Goal: Check status: Check status

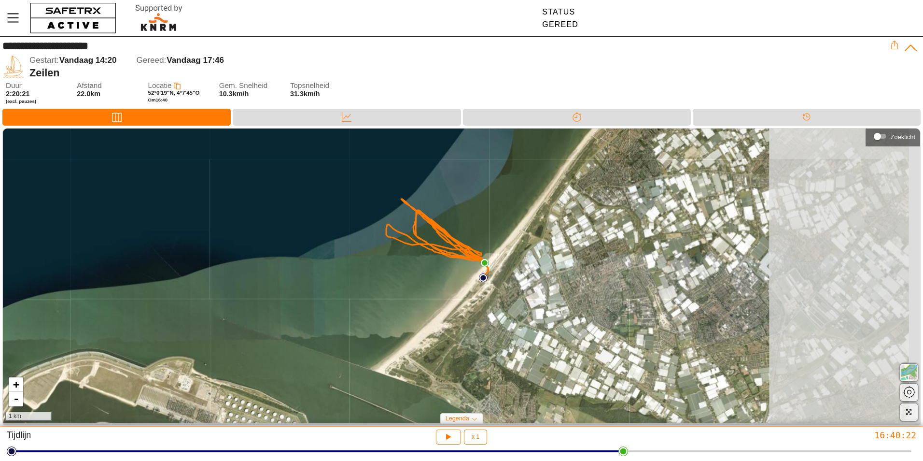
drag, startPoint x: 718, startPoint y: 358, endPoint x: 428, endPoint y: 245, distance: 312.0
click at [428, 245] on div "+ - 1 km" at bounding box center [461, 275] width 917 height 295
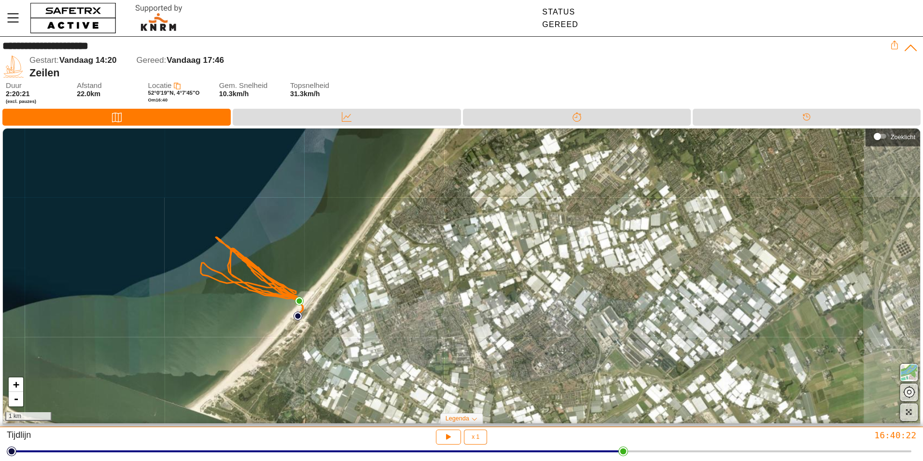
drag, startPoint x: 750, startPoint y: 276, endPoint x: 650, endPoint y: 358, distance: 129.7
click at [651, 358] on div "+ - 1 km" at bounding box center [461, 275] width 917 height 295
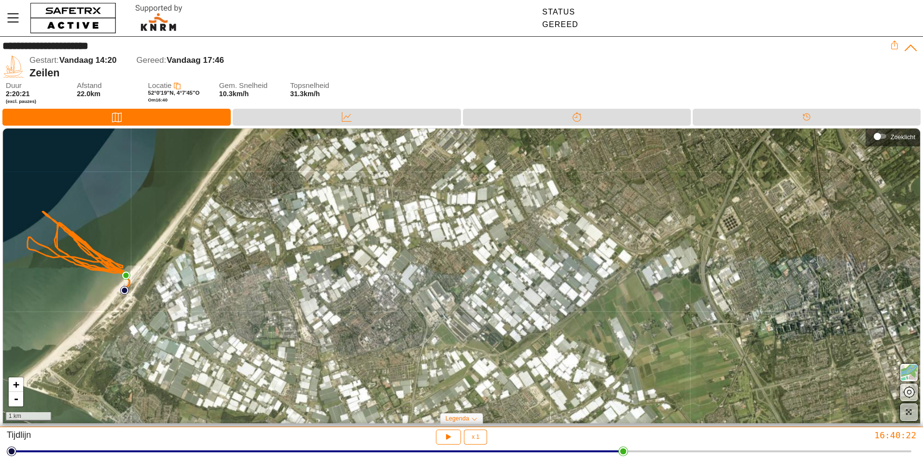
drag, startPoint x: 671, startPoint y: 314, endPoint x: 514, endPoint y: 274, distance: 162.1
click at [514, 274] on div "+ - 1 km" at bounding box center [461, 275] width 917 height 295
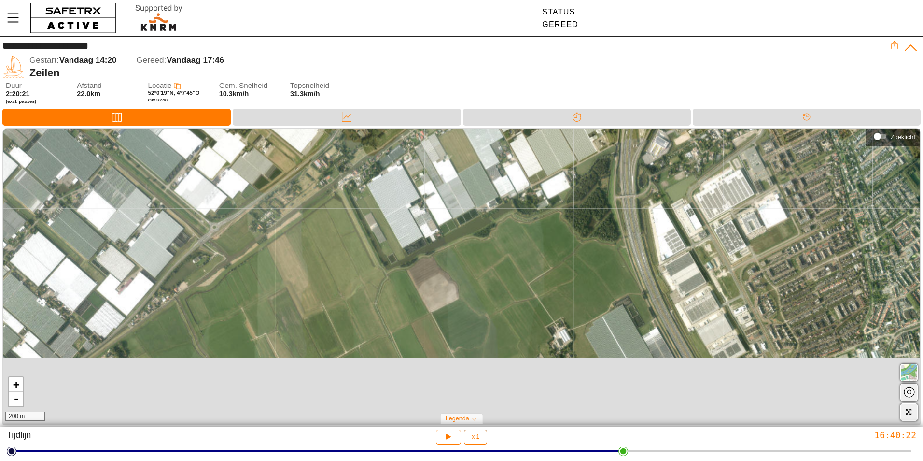
drag, startPoint x: 747, startPoint y: 190, endPoint x: 753, endPoint y: 65, distance: 125.2
click at [750, 57] on div "**********" at bounding box center [461, 232] width 923 height 390
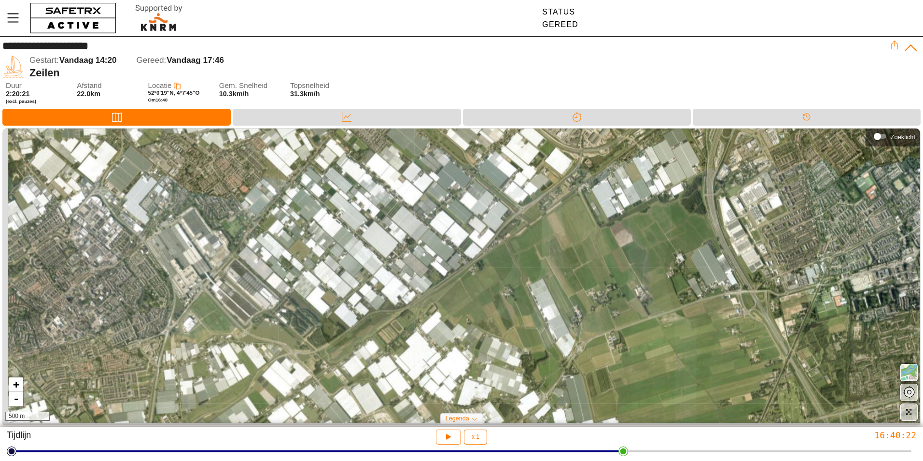
drag, startPoint x: 596, startPoint y: 209, endPoint x: 676, endPoint y: 210, distance: 80.2
click at [682, 209] on div "+ - 500 m" at bounding box center [461, 275] width 917 height 295
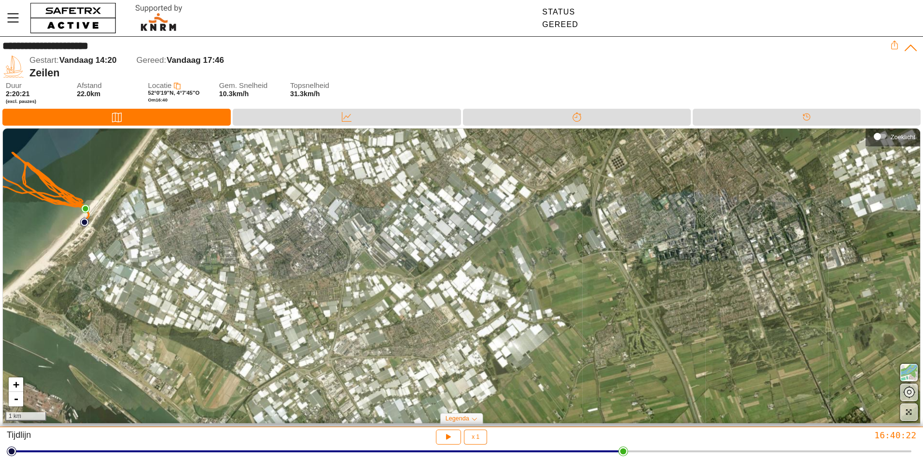
click at [331, 236] on div "+ - 1 km" at bounding box center [461, 275] width 917 height 295
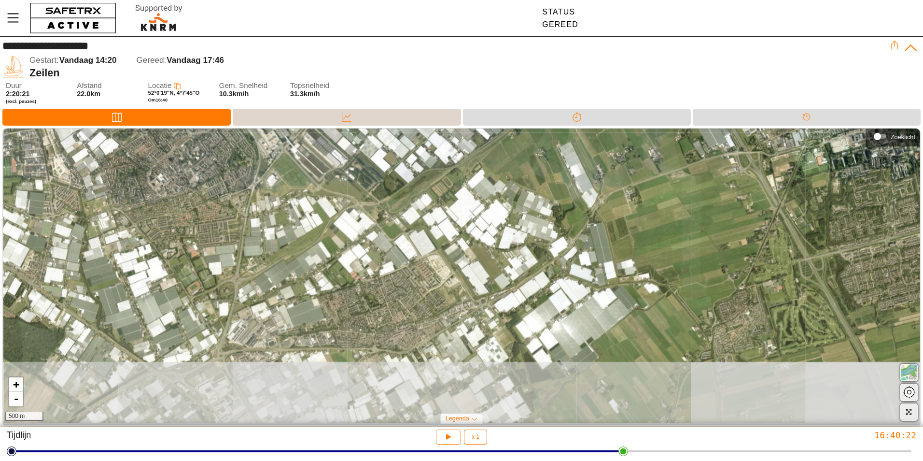
drag, startPoint x: 477, startPoint y: 218, endPoint x: 357, endPoint y: 114, distance: 157.8
click at [357, 114] on div "**********" at bounding box center [461, 232] width 923 height 390
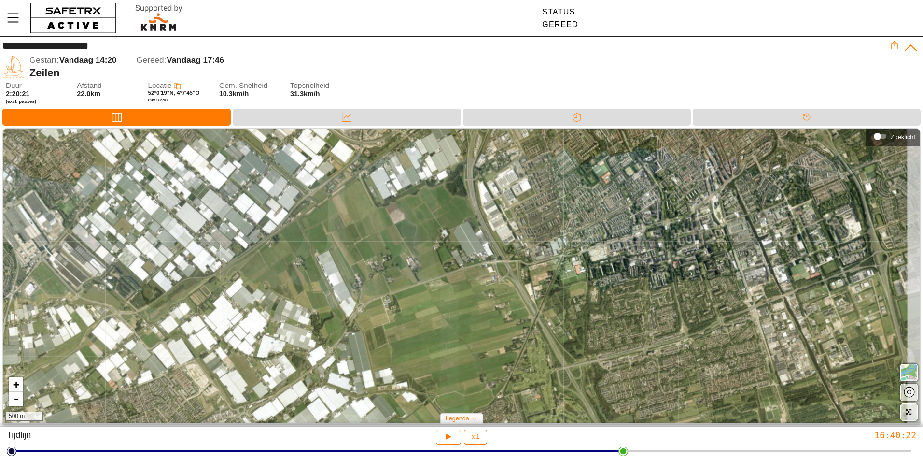
drag, startPoint x: 458, startPoint y: 219, endPoint x: 223, endPoint y: 336, distance: 262.6
click at [223, 336] on div "+ - 500 m" at bounding box center [461, 275] width 917 height 295
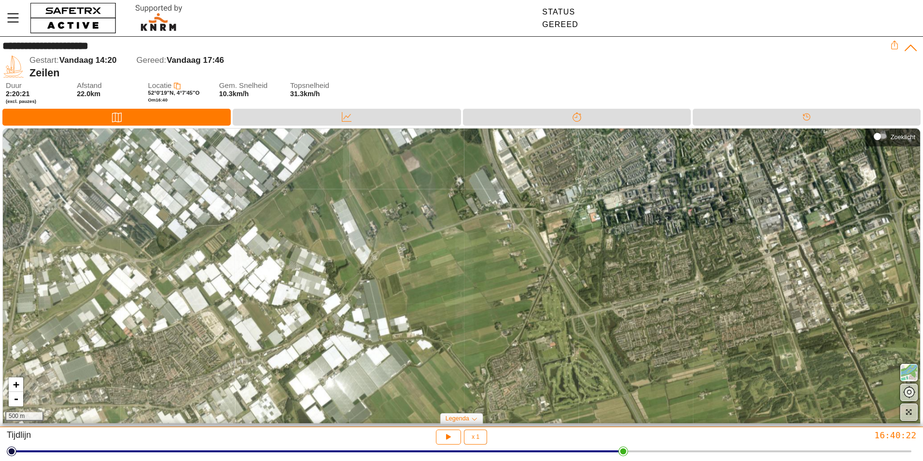
drag, startPoint x: 532, startPoint y: 228, endPoint x: 558, endPoint y: 166, distance: 67.1
click at [558, 166] on div "+ - 500 m" at bounding box center [461, 275] width 917 height 295
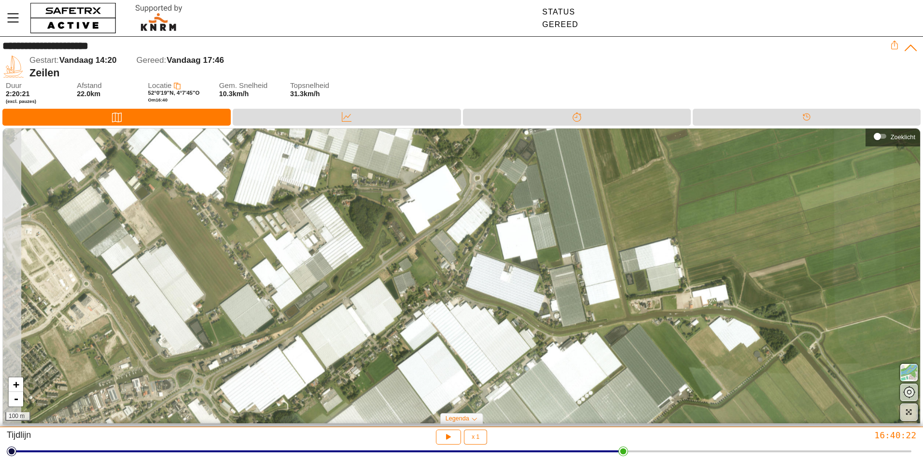
drag, startPoint x: 317, startPoint y: 322, endPoint x: 433, endPoint y: 247, distance: 137.3
click at [433, 247] on div "+ - 100 m" at bounding box center [461, 275] width 917 height 295
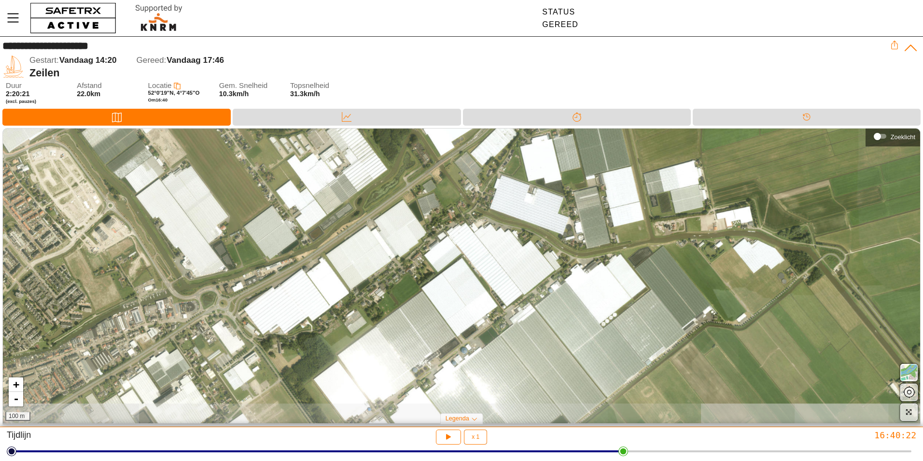
drag, startPoint x: 413, startPoint y: 324, endPoint x: 419, endPoint y: 276, distance: 48.6
click at [419, 276] on div "+ - 100 m" at bounding box center [461, 275] width 917 height 295
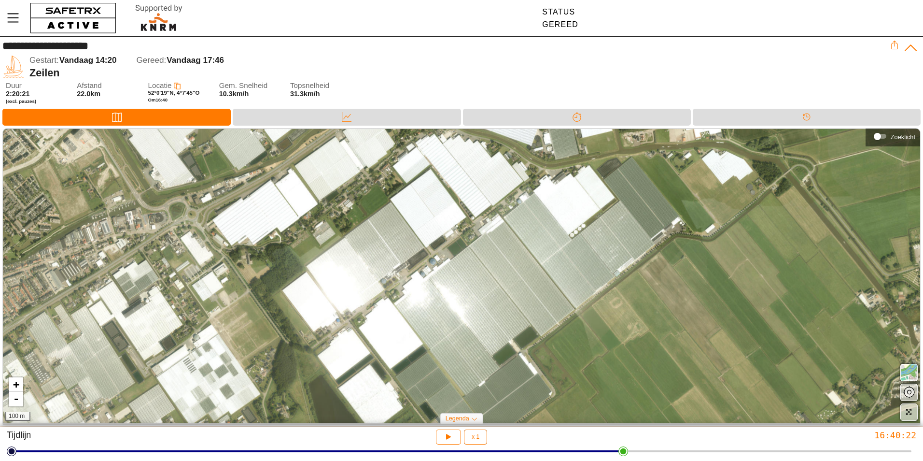
drag, startPoint x: 436, startPoint y: 337, endPoint x: 379, endPoint y: 227, distance: 123.1
click at [398, 248] on div "+ - 100 m" at bounding box center [461, 275] width 917 height 295
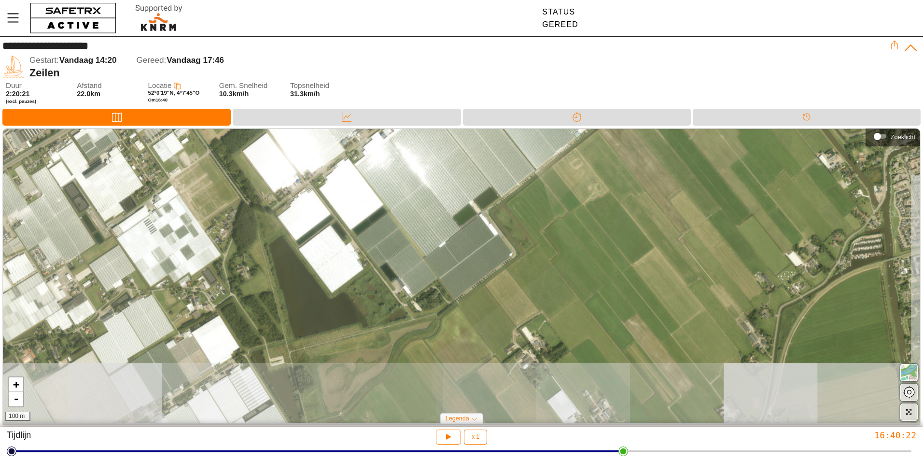
drag, startPoint x: 437, startPoint y: 338, endPoint x: 407, endPoint y: 195, distance: 145.6
click at [407, 195] on div "+ - 100 m" at bounding box center [461, 275] width 917 height 295
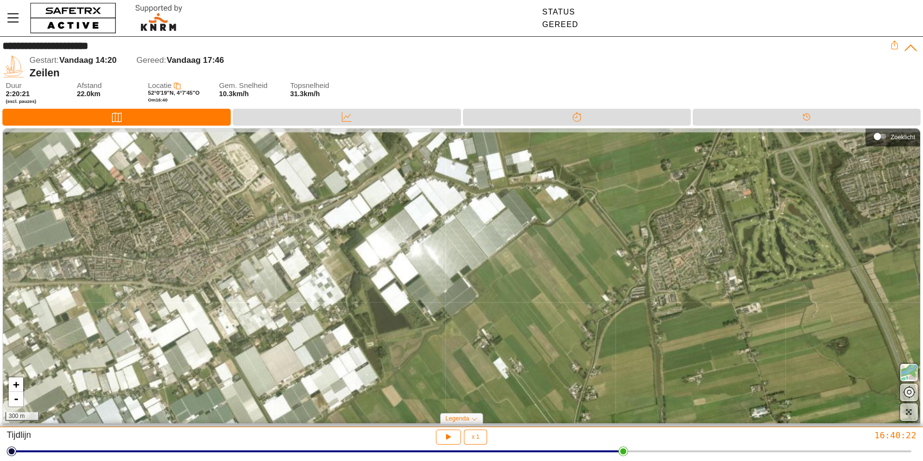
drag, startPoint x: 406, startPoint y: 224, endPoint x: 423, endPoint y: 296, distance: 75.1
click at [423, 296] on div "+ - 300 m" at bounding box center [461, 275] width 917 height 295
